Goal: Task Accomplishment & Management: Complete application form

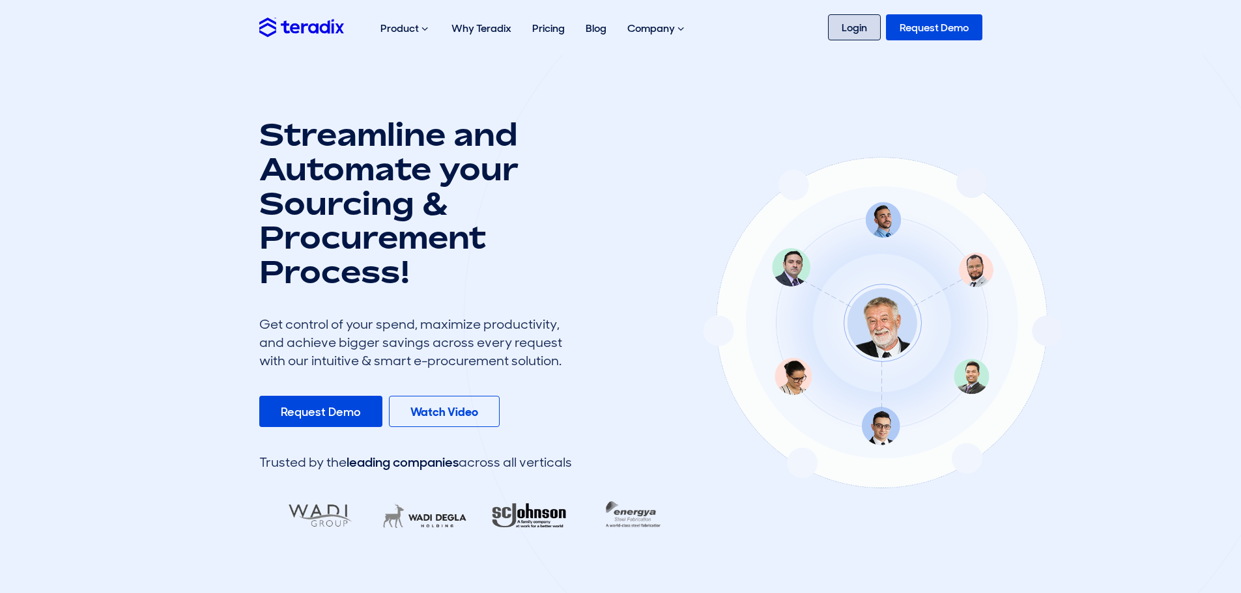
click at [867, 26] on link "Login" at bounding box center [854, 27] width 53 height 26
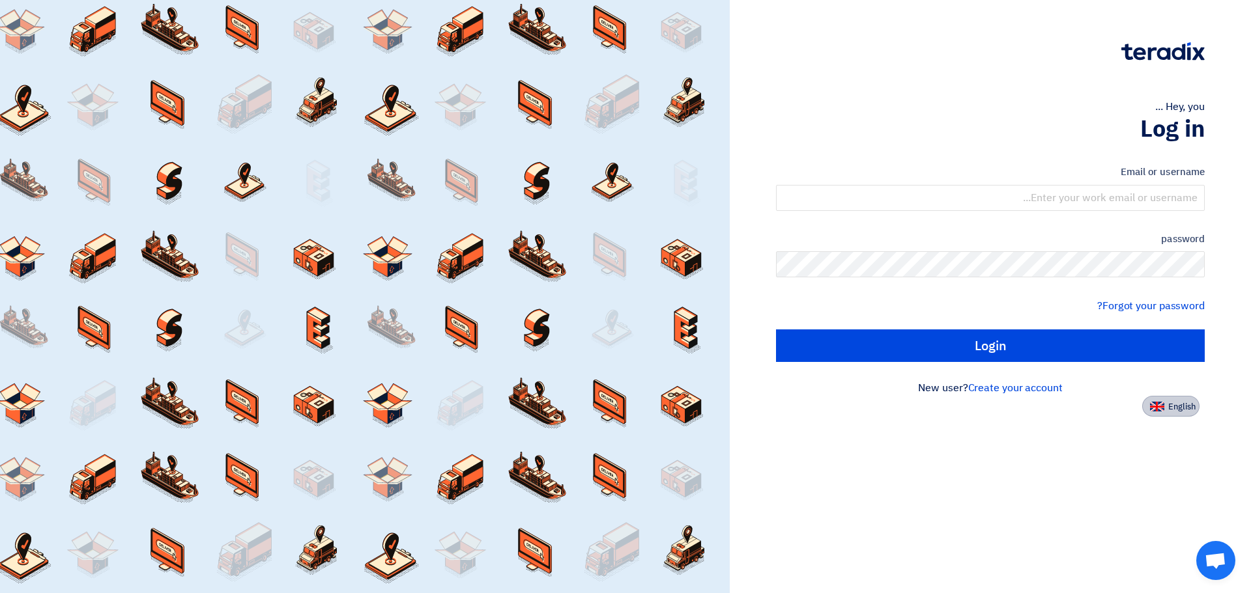
click at [1165, 399] on button "English" at bounding box center [1170, 406] width 57 height 21
type input "Sign in"
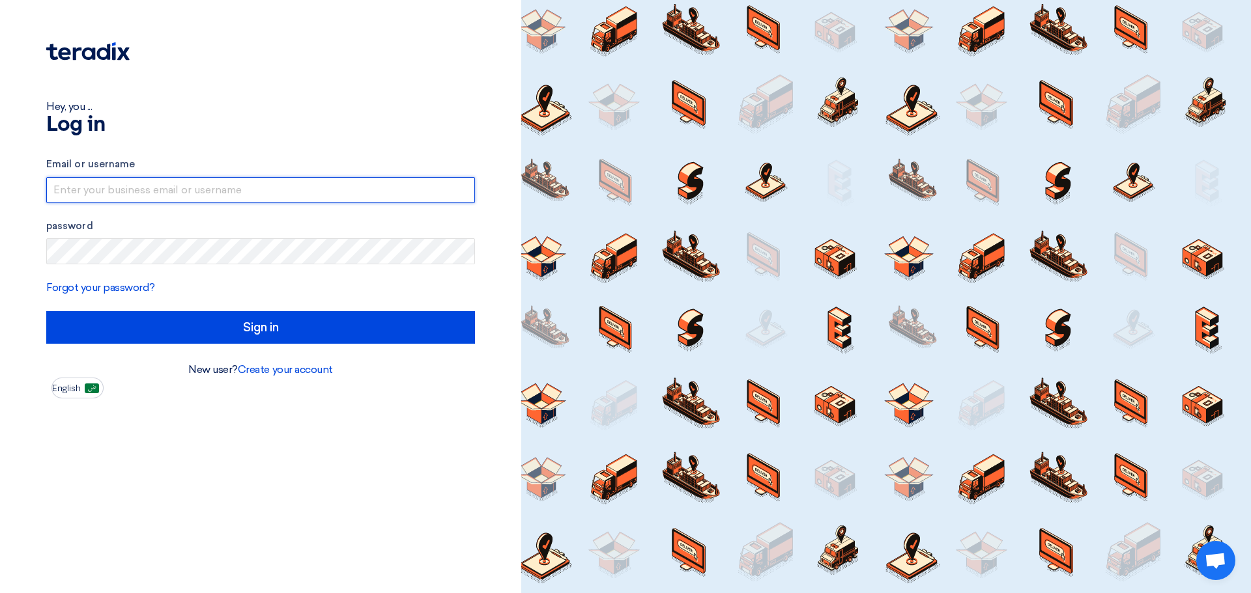
click at [227, 180] on input "text" at bounding box center [260, 190] width 429 height 26
type input "[EMAIL_ADDRESS][DOMAIN_NAME]"
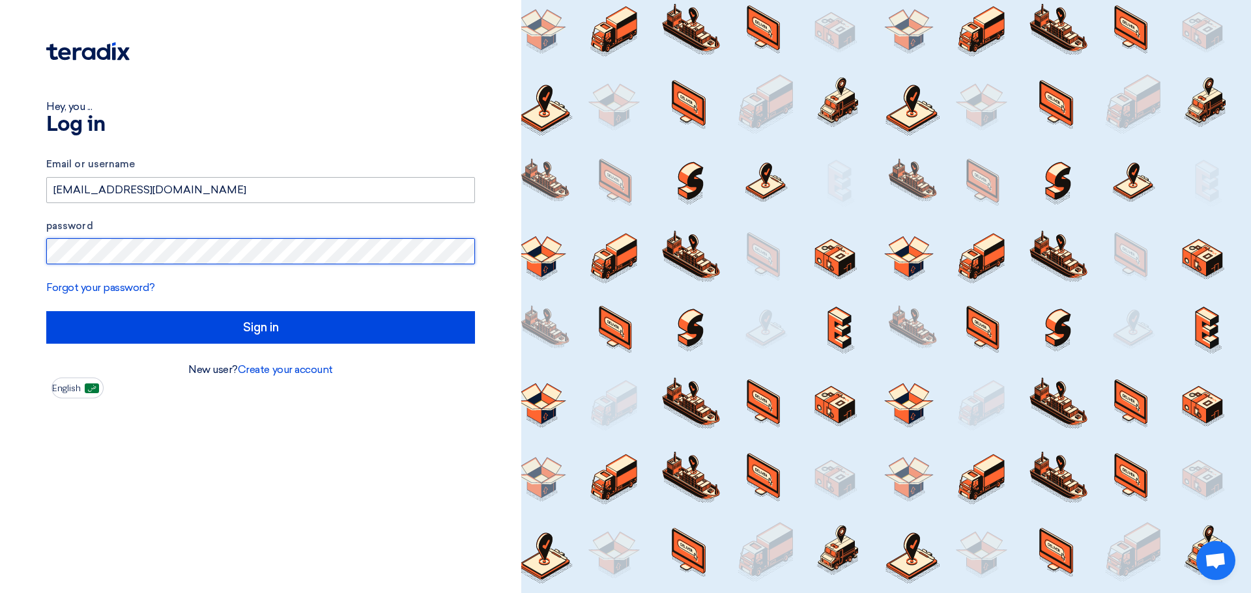
click at [46, 311] on input "Sign in" at bounding box center [260, 327] width 429 height 33
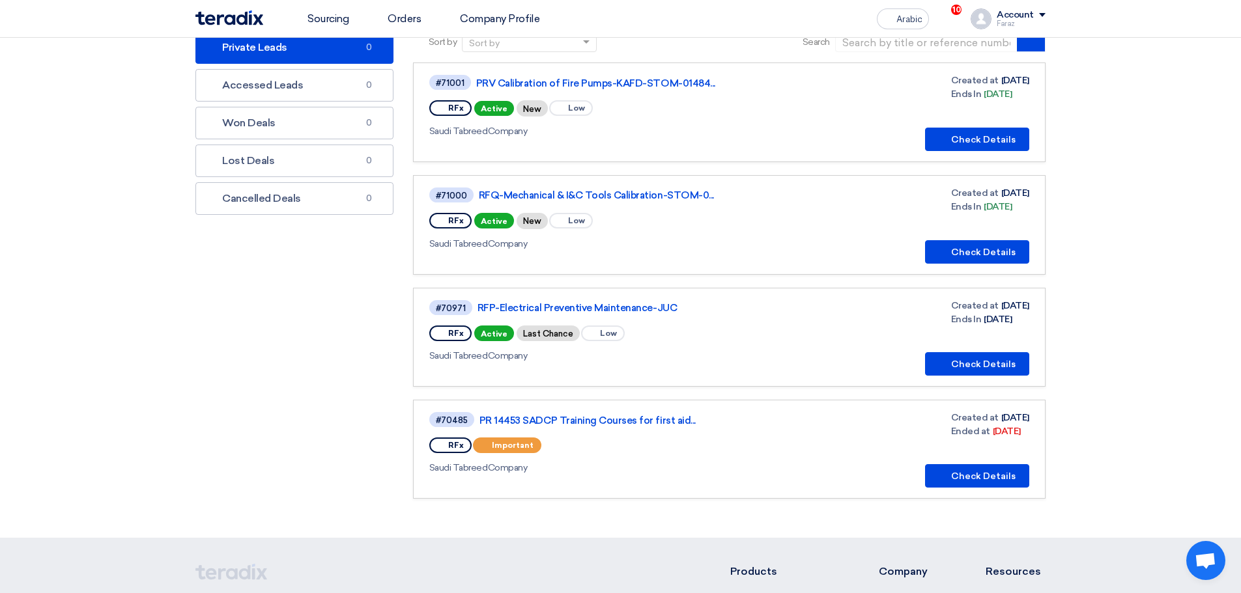
scroll to position [65, 0]
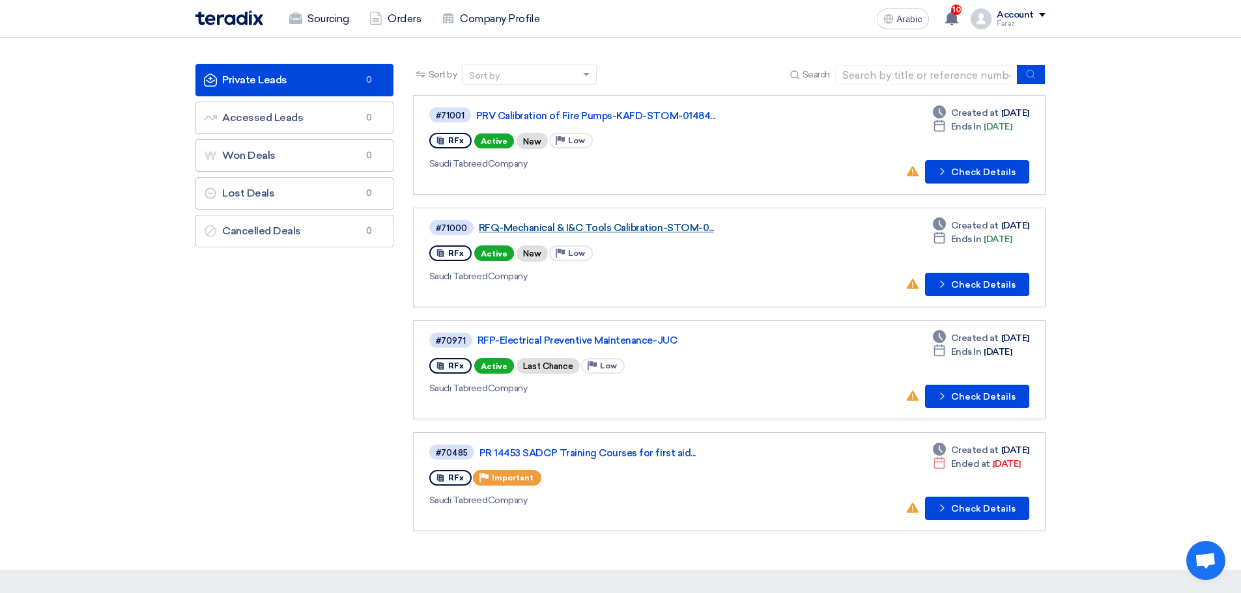
click at [632, 229] on font "RFQ-Mechanical & I&C Tools Calibration-STOM-0..." at bounding box center [596, 228] width 235 height 12
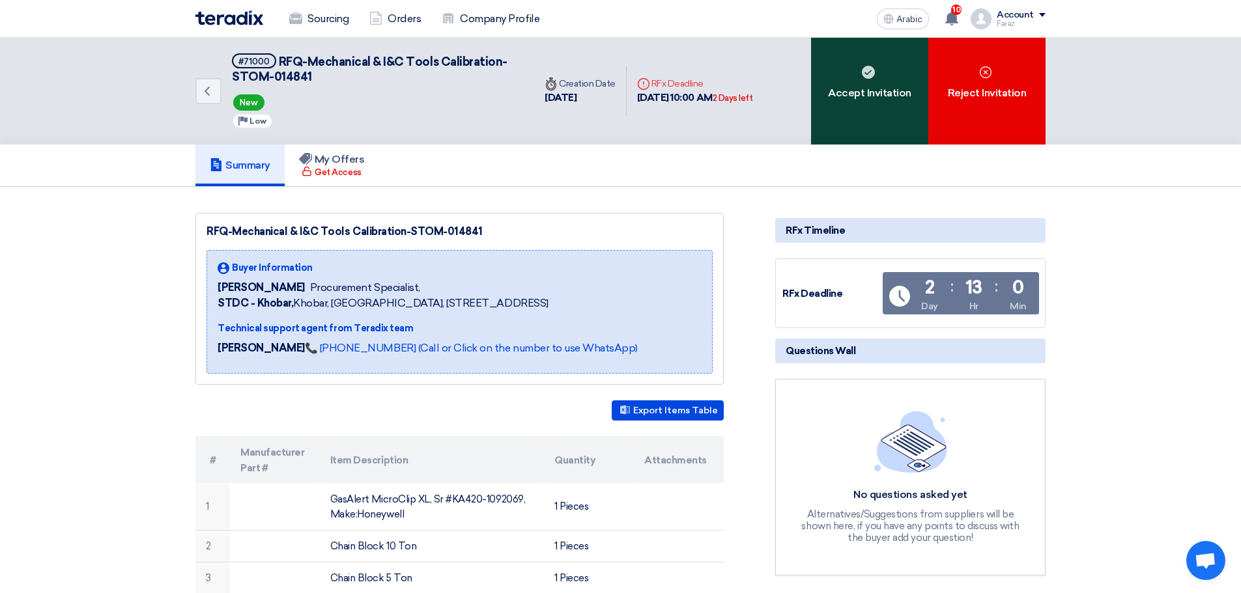
click at [883, 92] on font "Accept Invitation" at bounding box center [869, 93] width 83 height 12
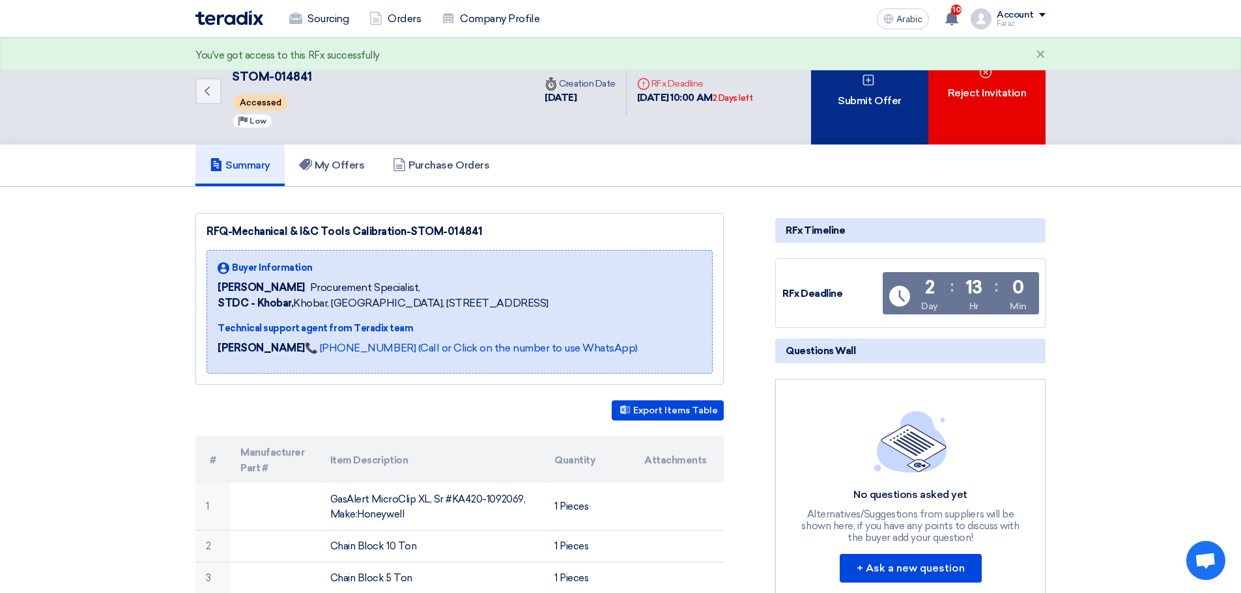
click at [855, 117] on div "Submit Offer" at bounding box center [869, 91] width 117 height 107
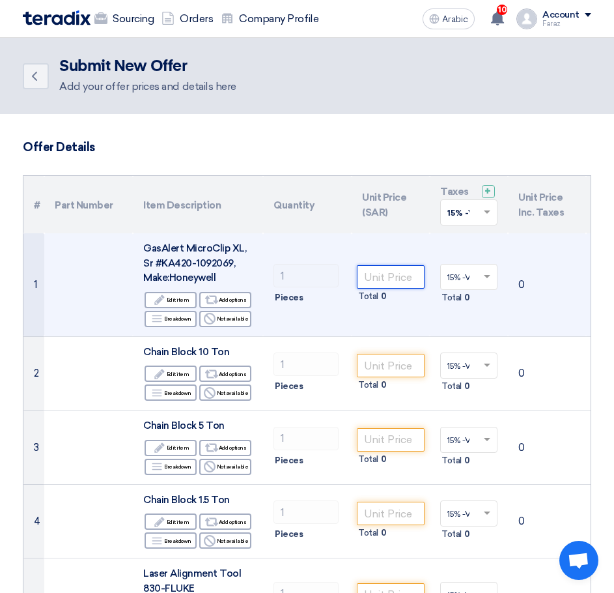
click at [397, 288] on input "number" at bounding box center [391, 276] width 68 height 23
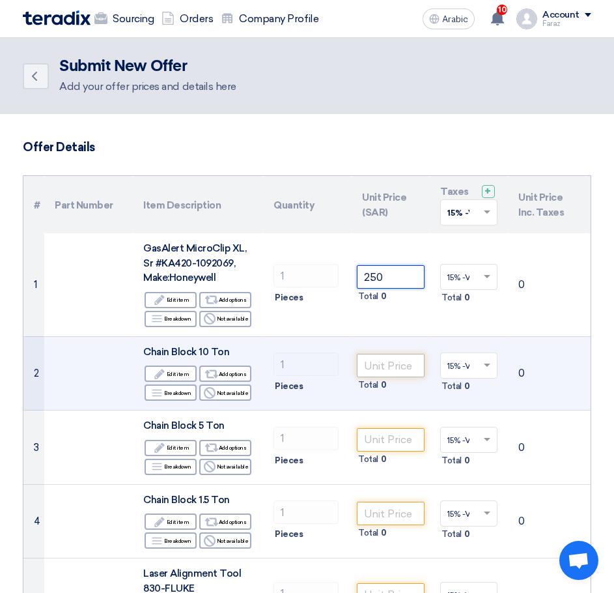
type input "250"
click at [400, 369] on input "number" at bounding box center [391, 365] width 68 height 23
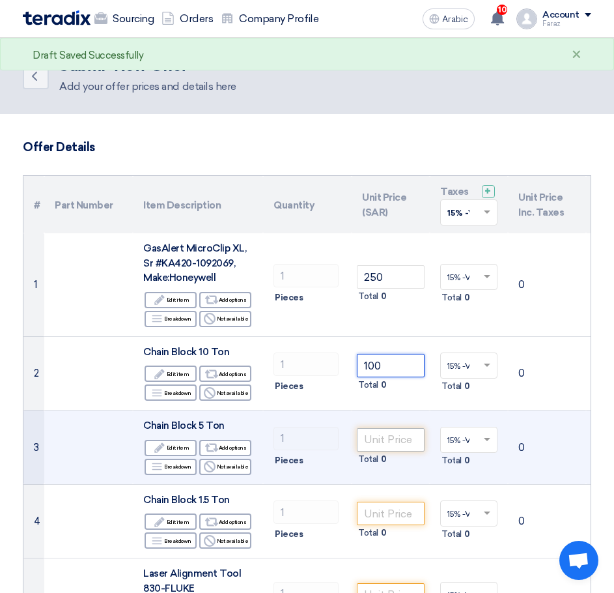
type input "100"
click at [389, 442] on input "number" at bounding box center [391, 439] width 68 height 23
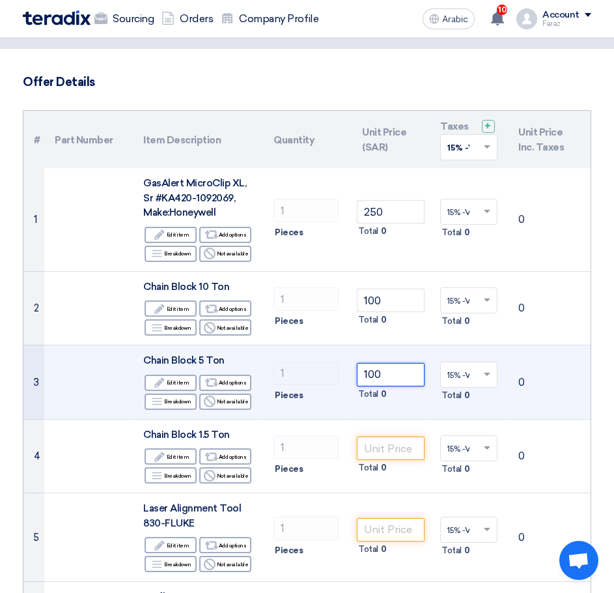
scroll to position [130, 0]
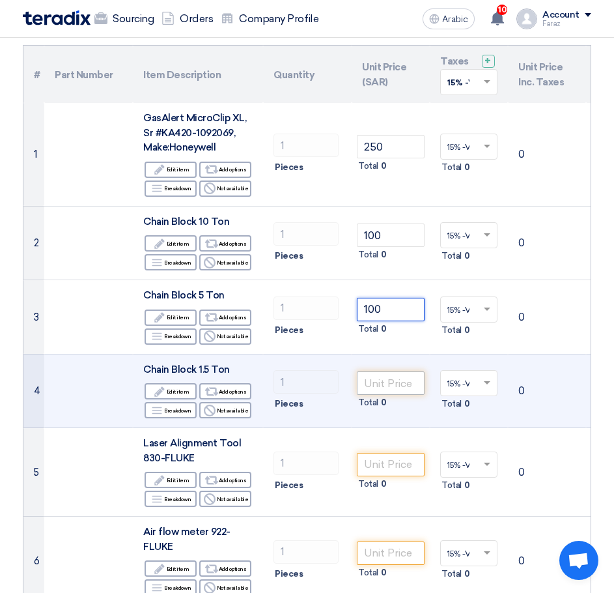
type input "100"
click at [380, 384] on input "number" at bounding box center [391, 382] width 68 height 23
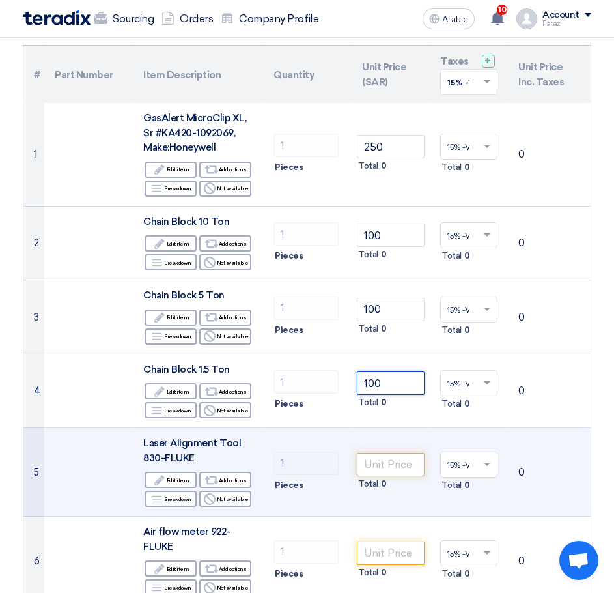
type input "100"
click at [389, 460] on input "number" at bounding box center [391, 464] width 68 height 23
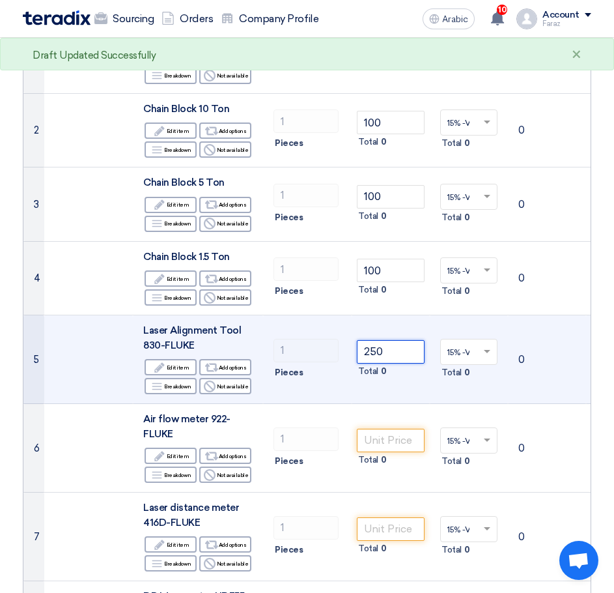
scroll to position [261, 0]
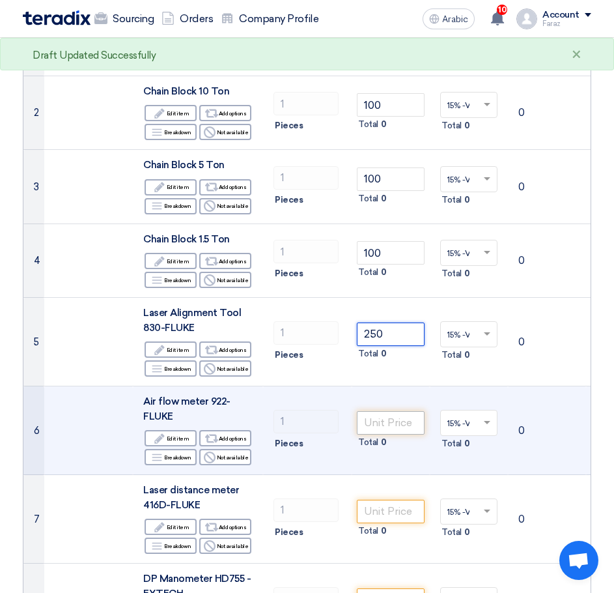
type input "250"
click at [383, 426] on input "number" at bounding box center [391, 422] width 68 height 23
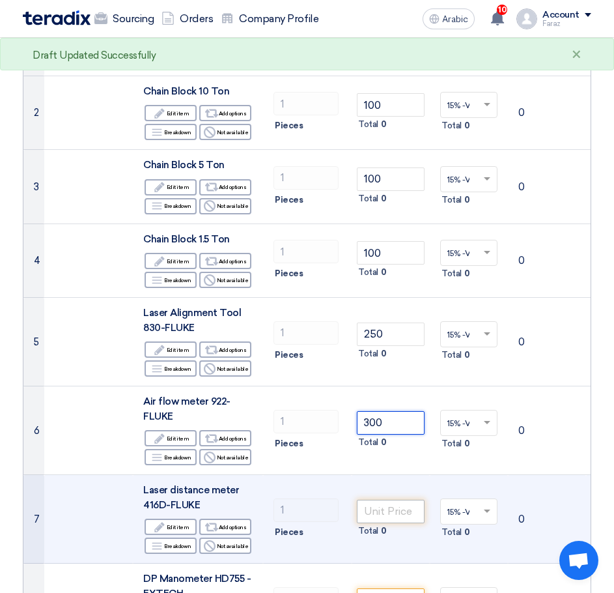
type input "300"
click at [404, 512] on input "number" at bounding box center [391, 511] width 68 height 23
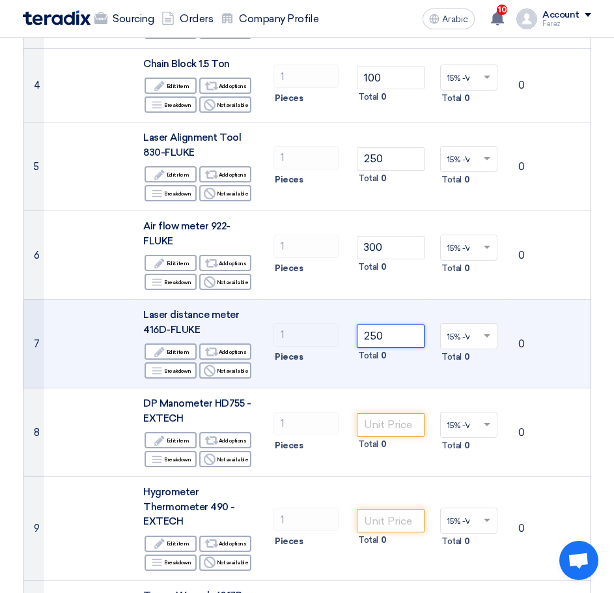
scroll to position [456, 0]
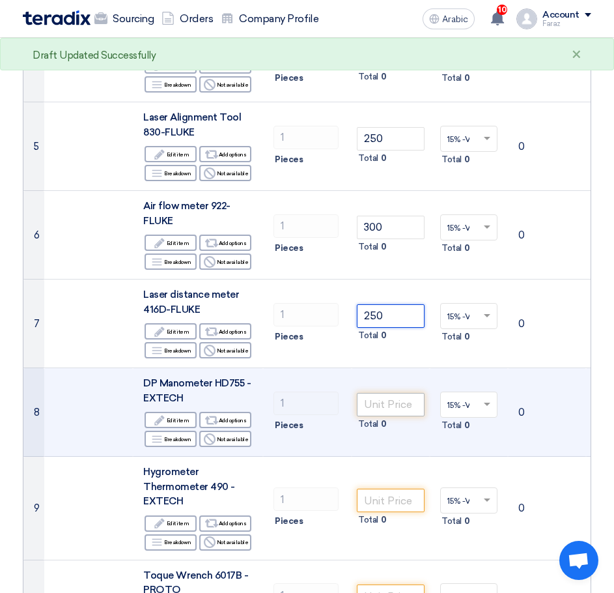
type input "250"
click at [386, 405] on input "number" at bounding box center [391, 404] width 68 height 23
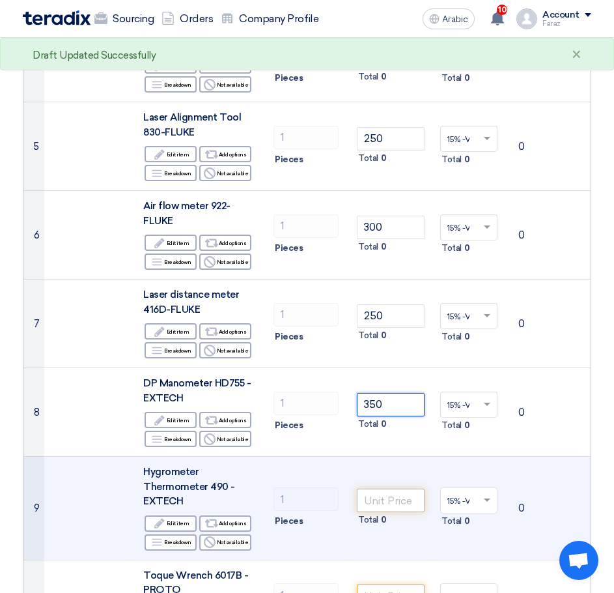
type input "350"
click at [397, 511] on input "number" at bounding box center [391, 499] width 68 height 23
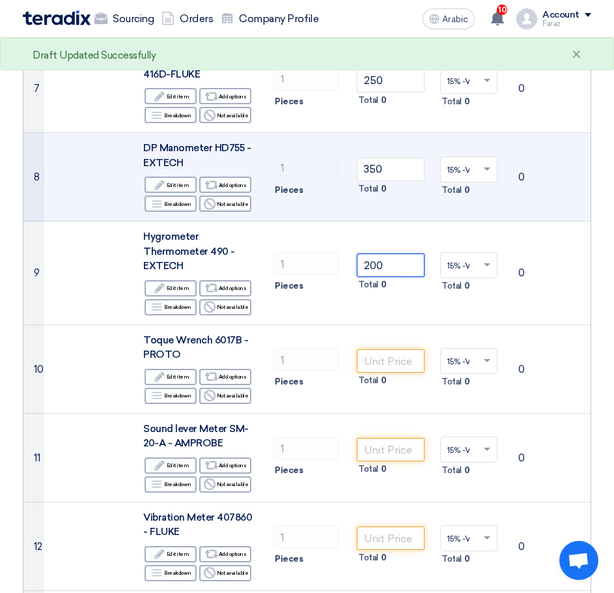
scroll to position [716, 0]
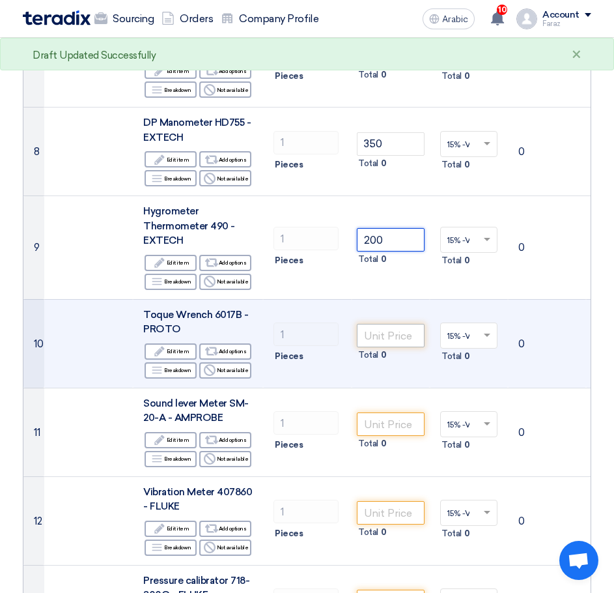
type input "200"
click at [382, 345] on input "number" at bounding box center [391, 335] width 68 height 23
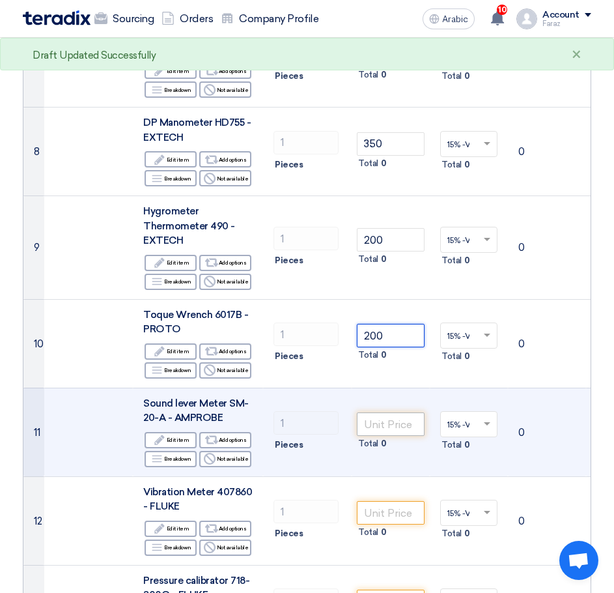
type input "200"
click at [402, 418] on input "number" at bounding box center [391, 423] width 68 height 23
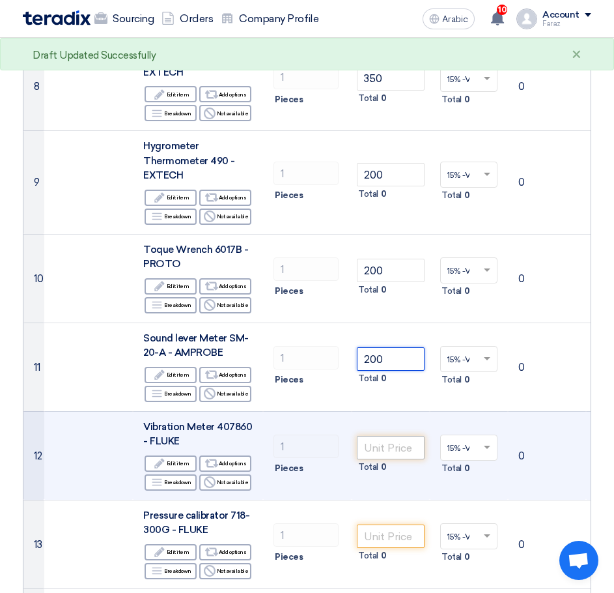
type input "200"
click at [394, 453] on input "number" at bounding box center [391, 447] width 68 height 23
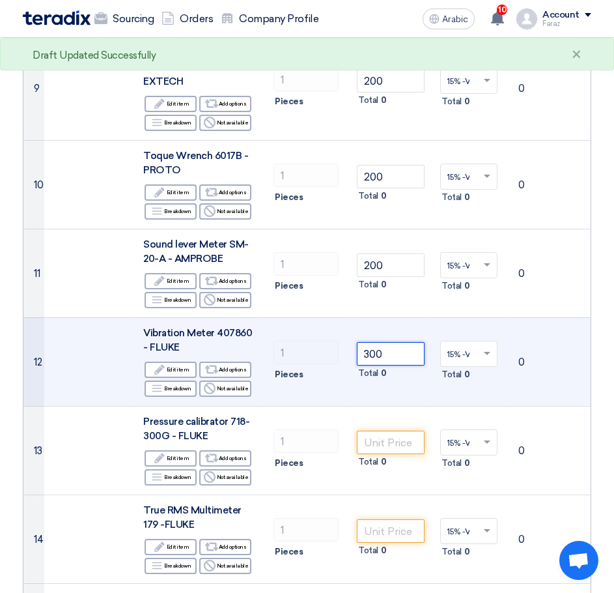
scroll to position [912, 0]
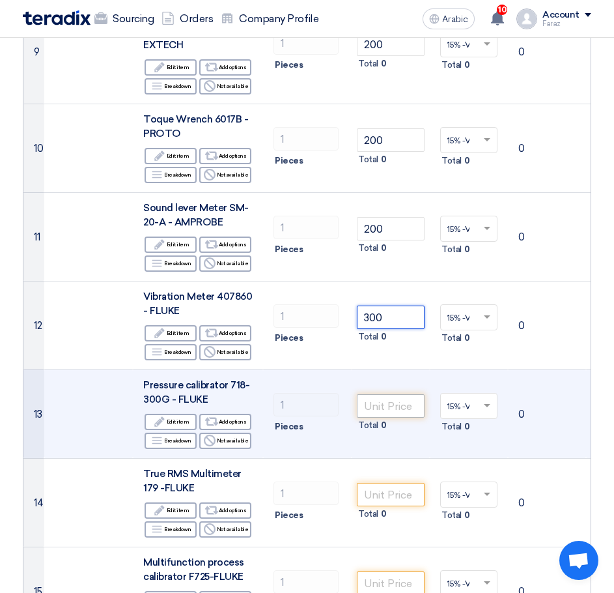
type input "300"
click at [384, 406] on input "number" at bounding box center [391, 405] width 68 height 23
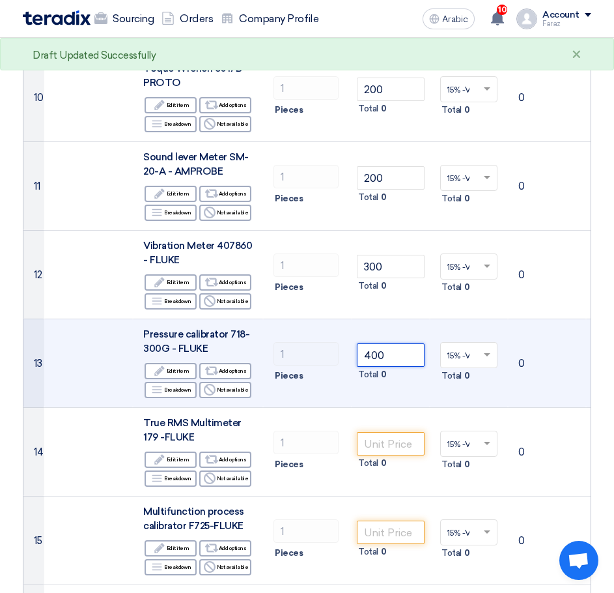
scroll to position [977, 0]
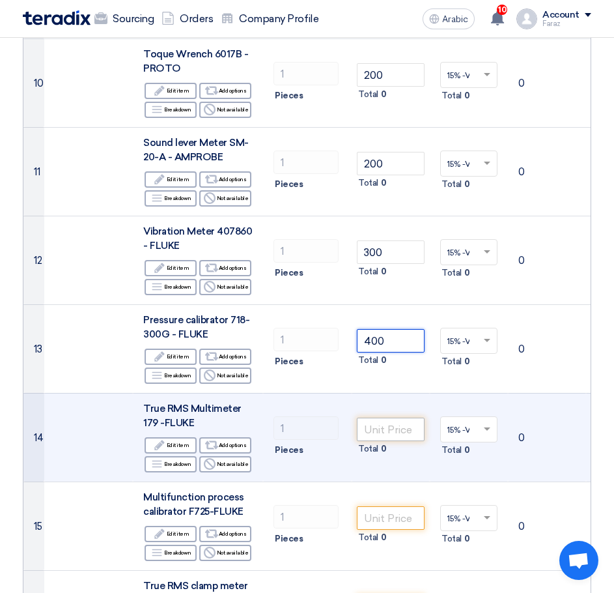
type input "400"
click at [384, 427] on input "number" at bounding box center [391, 428] width 68 height 23
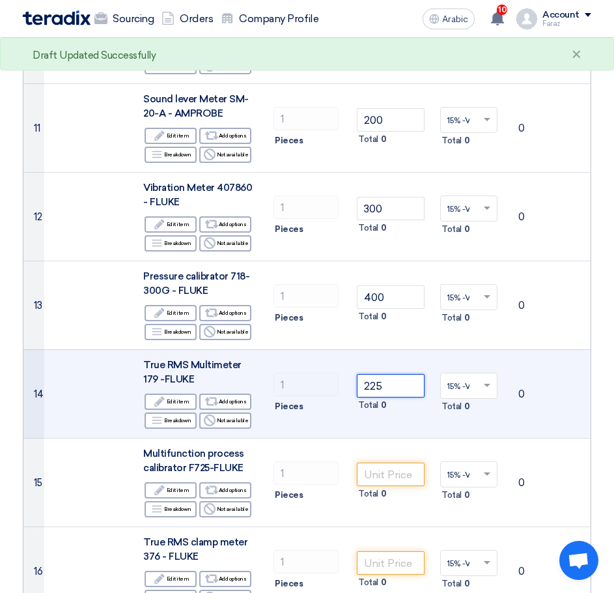
scroll to position [1042, 0]
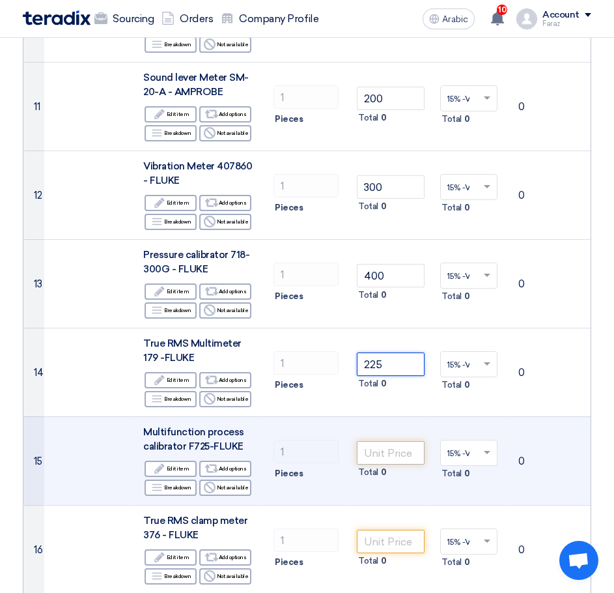
type input "225"
click at [385, 449] on input "number" at bounding box center [391, 452] width 68 height 23
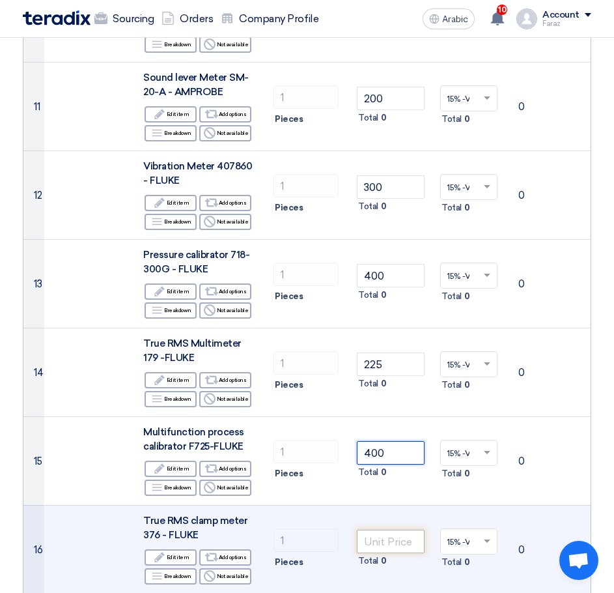
type input "400"
click at [397, 534] on input "number" at bounding box center [391, 541] width 68 height 23
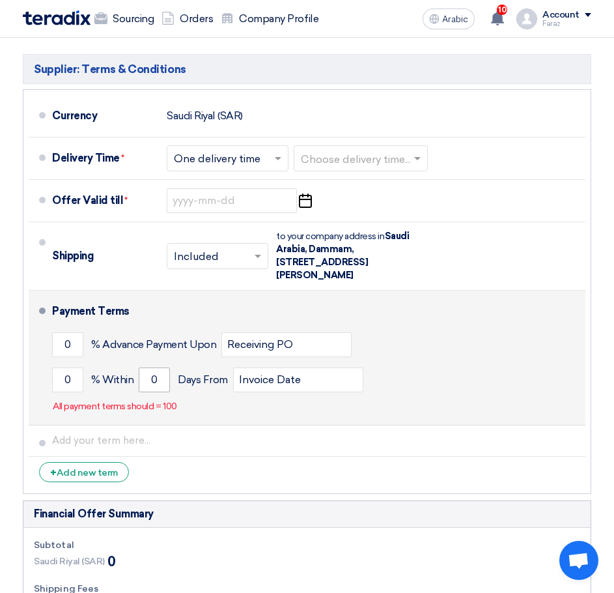
scroll to position [5862, 0]
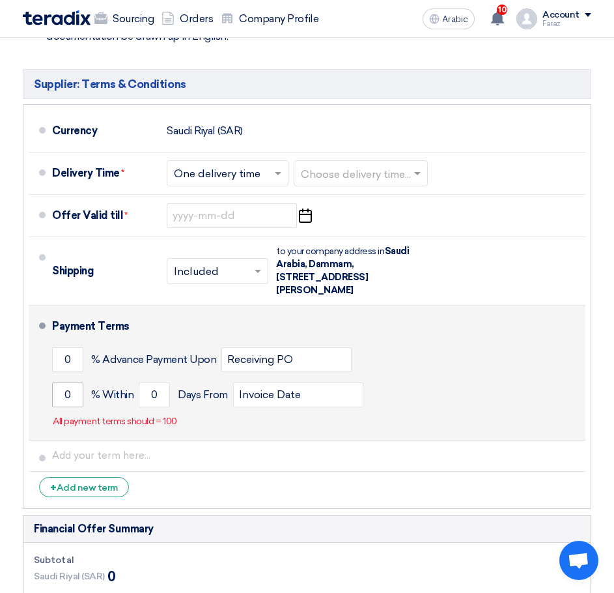
type input "225"
drag, startPoint x: 73, startPoint y: 270, endPoint x: 53, endPoint y: 274, distance: 19.9
click at [53, 382] on input "0" at bounding box center [67, 394] width 31 height 25
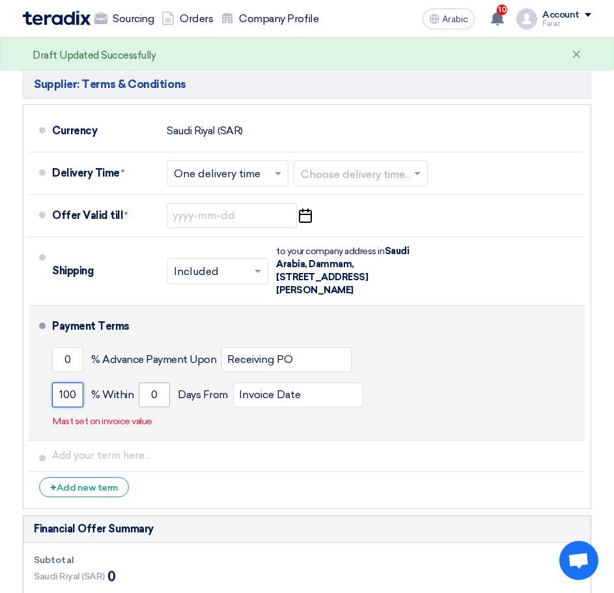
type input "100"
drag, startPoint x: 159, startPoint y: 273, endPoint x: 128, endPoint y: 276, distance: 30.7
click at [128, 377] on div "100 % Within 0 Days From Invoice Date" at bounding box center [316, 394] width 528 height 35
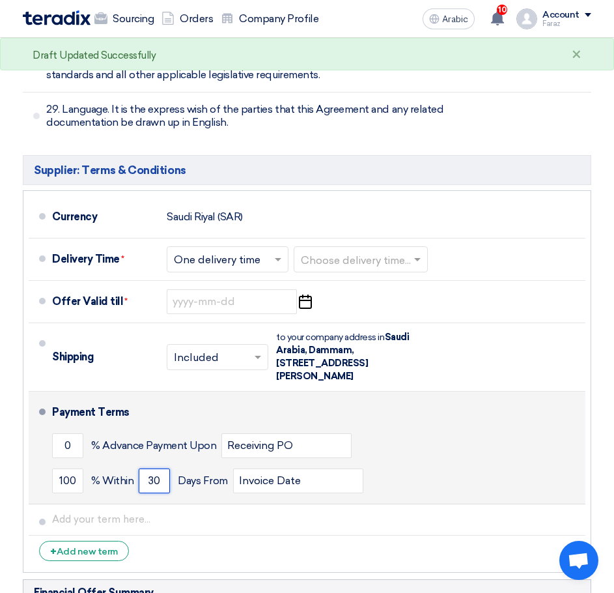
scroll to position [5732, 0]
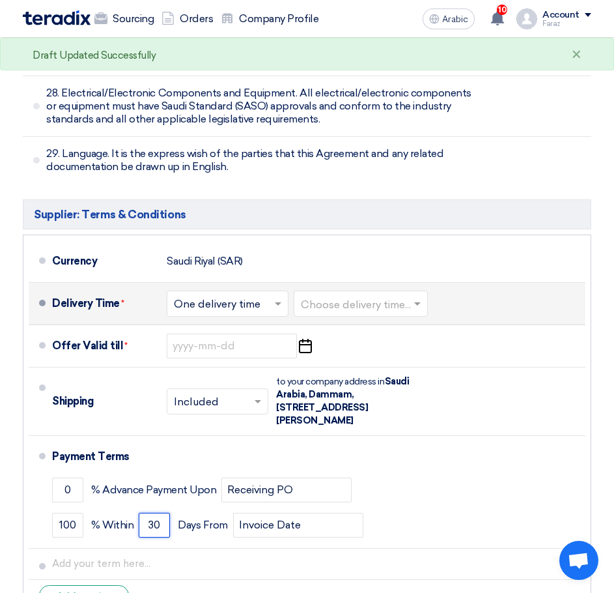
click at [323, 295] on input "text" at bounding box center [361, 304] width 121 height 19
type input "30"
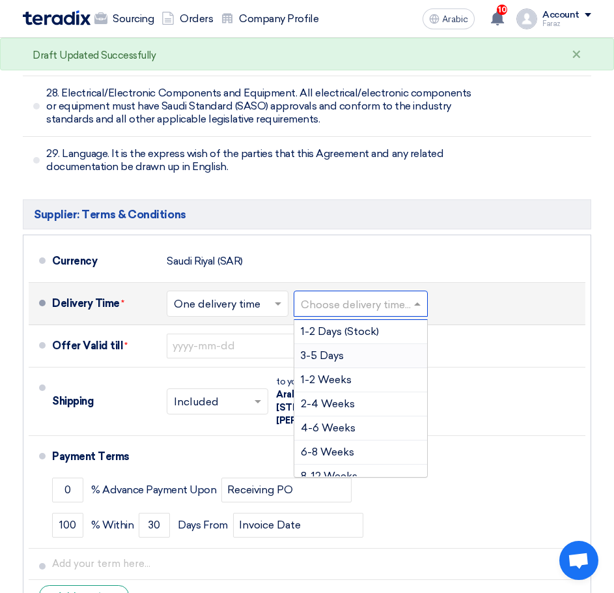
click at [329, 344] on div "3-5 Days" at bounding box center [360, 356] width 133 height 24
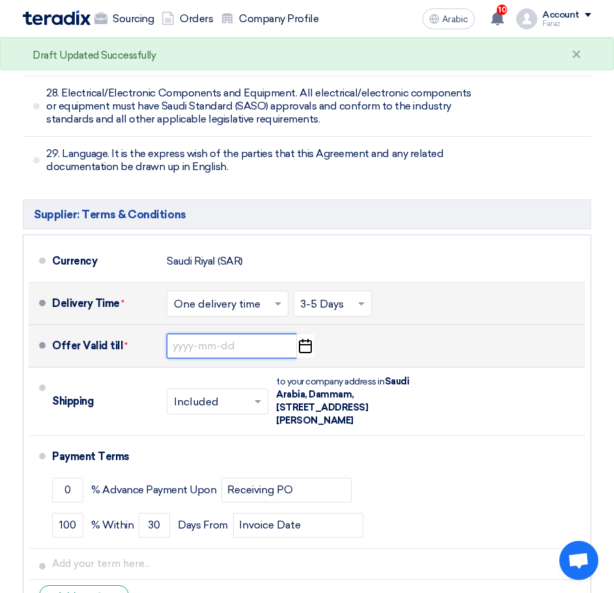
click at [204, 333] on input at bounding box center [232, 345] width 130 height 25
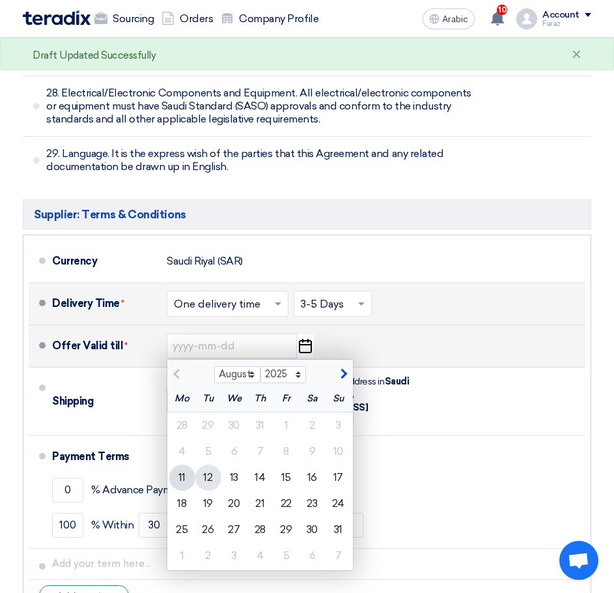
click at [218, 464] on div "12" at bounding box center [208, 477] width 26 height 26
type input "8/12/2025"
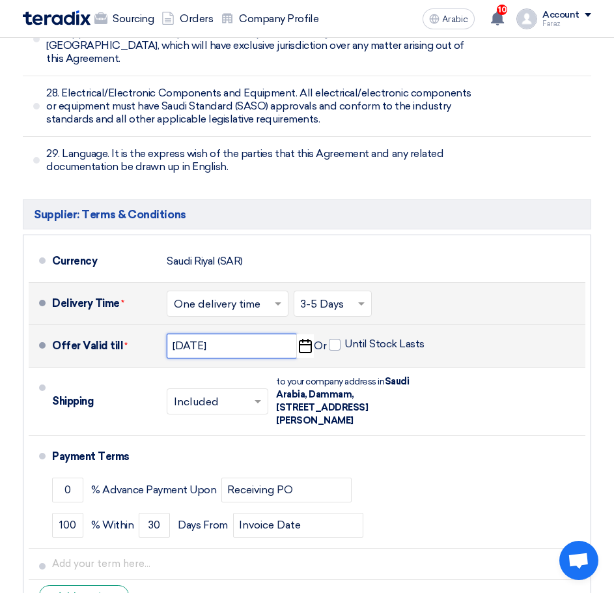
click at [244, 333] on input "8/12/2025" at bounding box center [232, 345] width 130 height 25
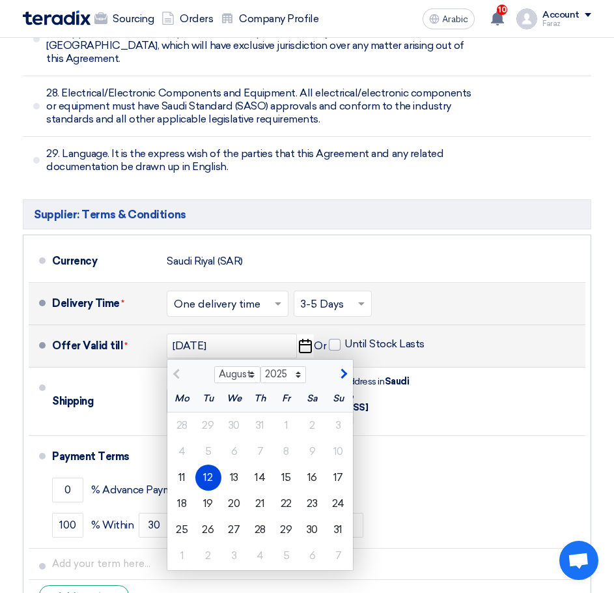
click at [350, 366] on button "button" at bounding box center [342, 372] width 21 height 13
select select "9"
click at [255, 438] on div "11" at bounding box center [260, 451] width 26 height 26
type input "9/11/2025"
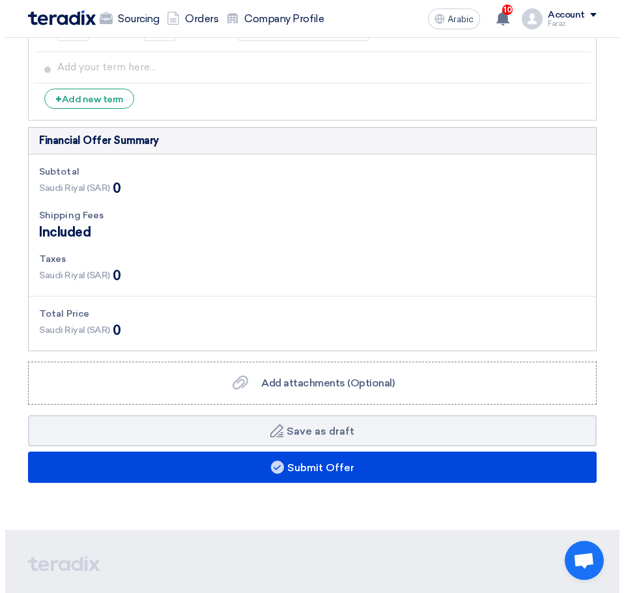
scroll to position [6253, 0]
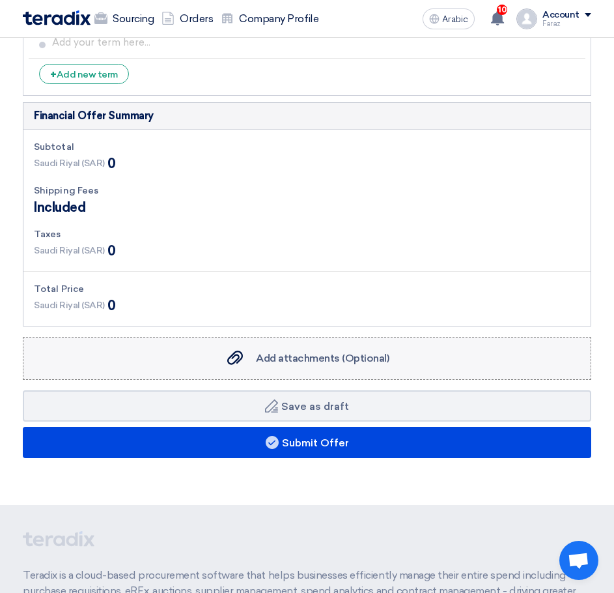
click at [333, 352] on font "Add attachments (Optional)" at bounding box center [323, 358] width 134 height 12
click at [0, 0] on input "Add attachments (Optional) Add attachments (Optional)" at bounding box center [0, 0] width 0 height 0
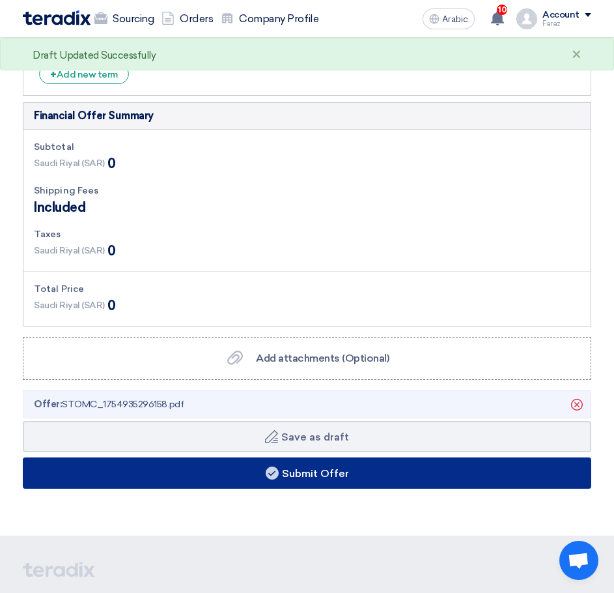
click at [319, 466] on font "Submit Offer" at bounding box center [315, 472] width 67 height 12
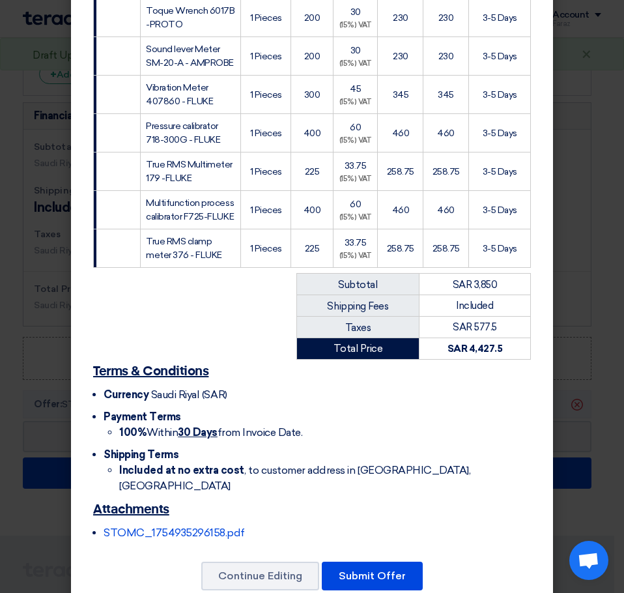
scroll to position [657, 0]
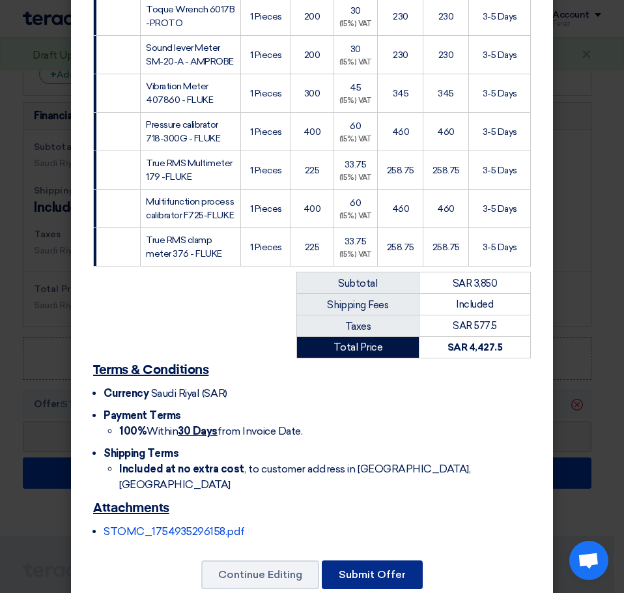
click at [368, 568] on font "Submit Offer" at bounding box center [372, 574] width 67 height 12
